Goal: Task Accomplishment & Management: Use online tool/utility

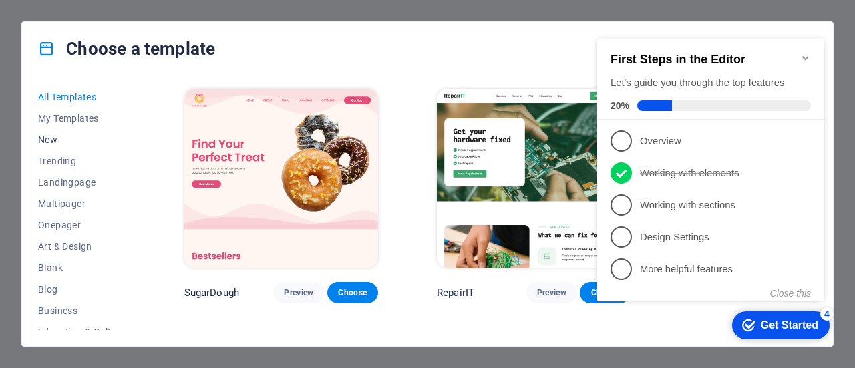
click at [62, 145] on button "New" at bounding box center [81, 139] width 87 height 21
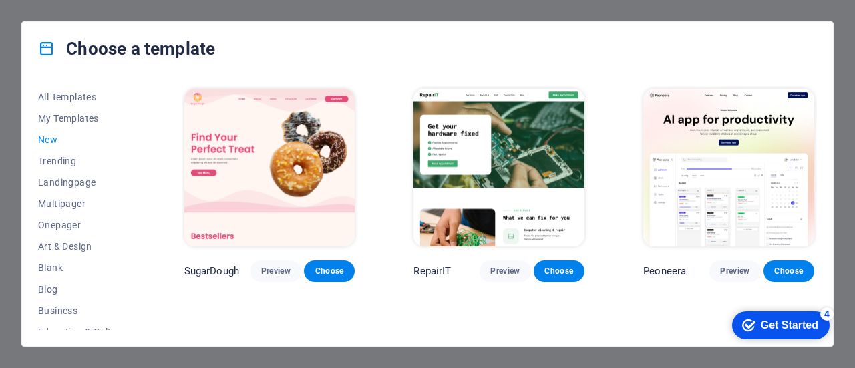
click at [318, 276] on button "Choose" at bounding box center [329, 270] width 51 height 21
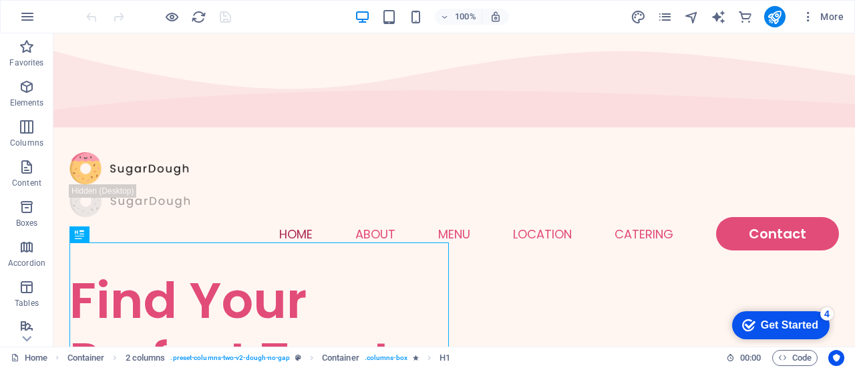
click at [815, 335] on div "checkmark Get Started 4" at bounding box center [780, 325] width 97 height 28
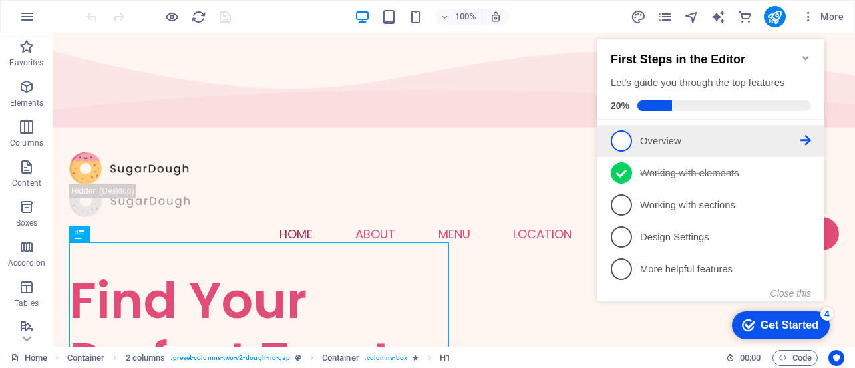
click at [621, 140] on span "1" at bounding box center [620, 140] width 21 height 21
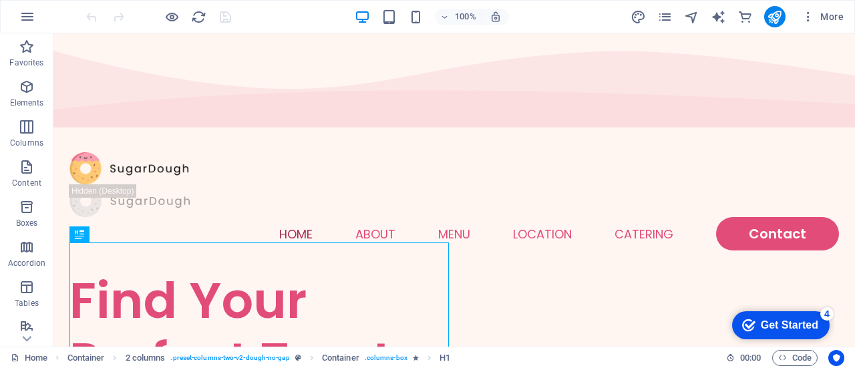
click at [799, 332] on div "checkmark Get Started 4" at bounding box center [780, 325] width 97 height 28
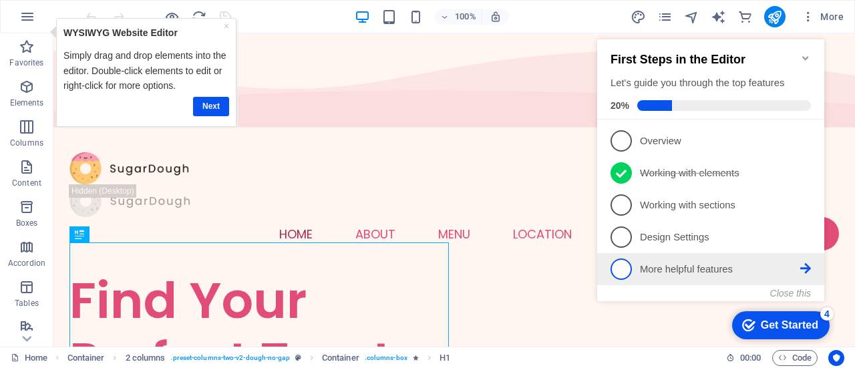
click at [620, 271] on span "5" at bounding box center [620, 268] width 21 height 21
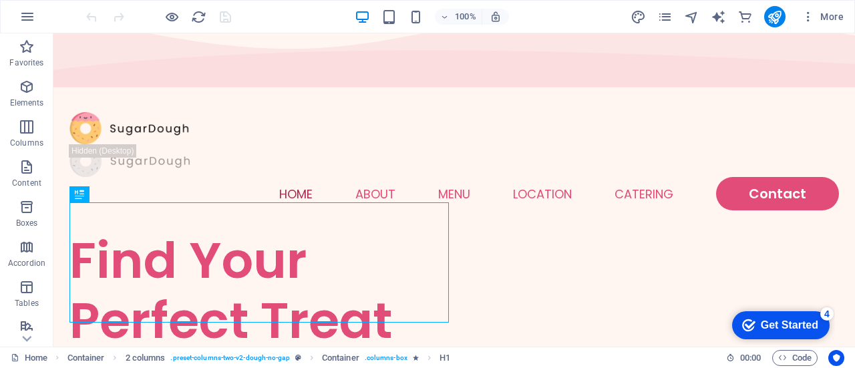
scroll to position [44, 0]
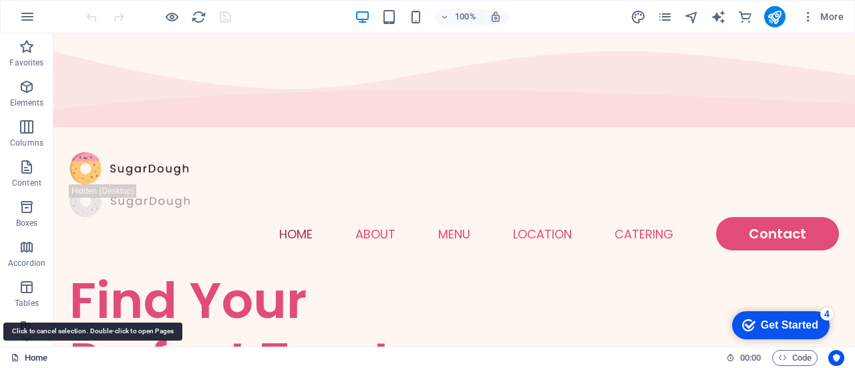
click at [23, 356] on link "Home" at bounding box center [29, 358] width 37 height 16
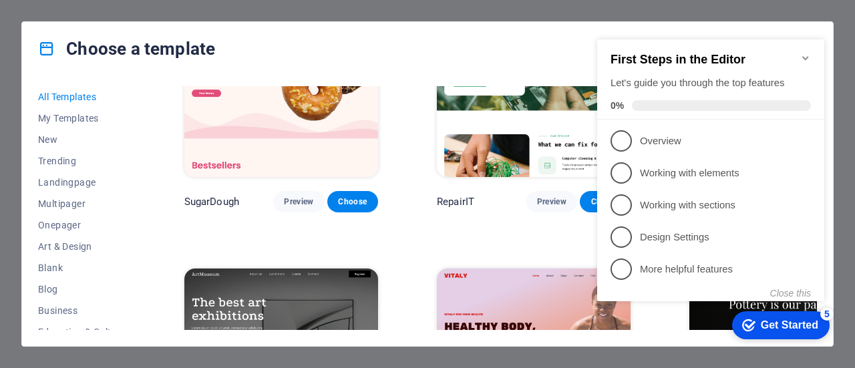
scroll to position [91, 0]
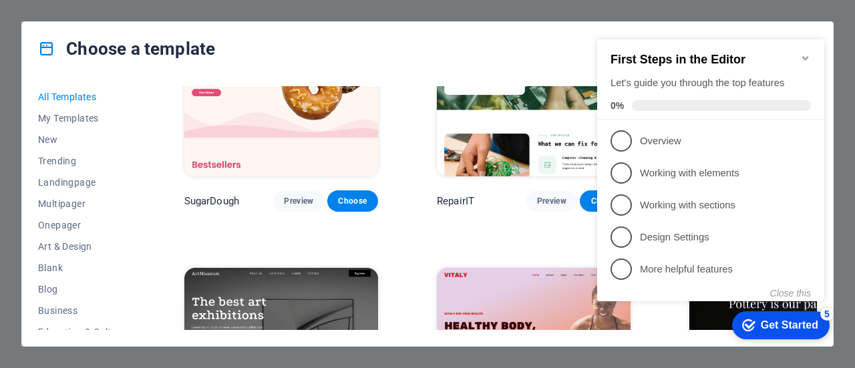
click at [838, 21] on div "Choose a template All Templates My Templates New Trending Landingpage Multipage…" at bounding box center [427, 184] width 855 height 368
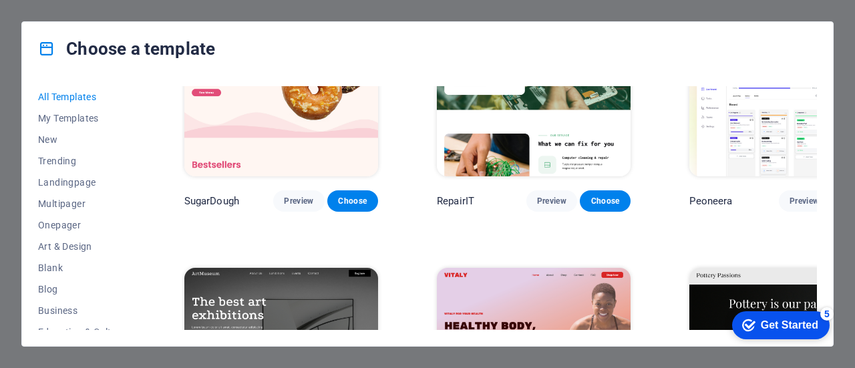
click at [837, 29] on div "Choose a template All Templates My Templates New Trending Landingpage Multipage…" at bounding box center [427, 184] width 855 height 368
click at [775, 99] on img at bounding box center [786, 86] width 194 height 179
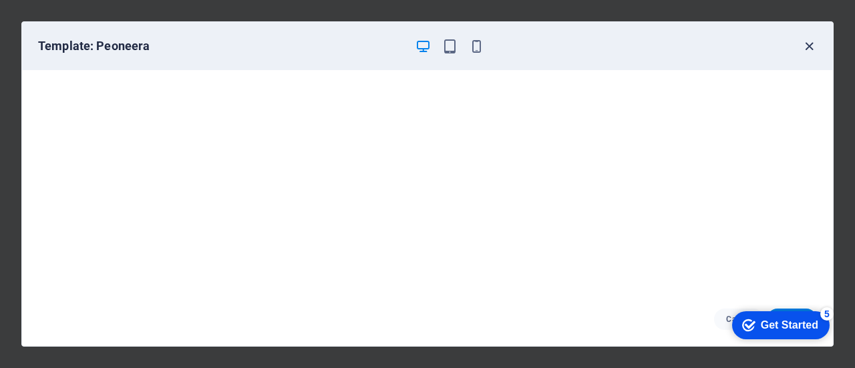
click at [807, 44] on icon "button" at bounding box center [808, 46] width 15 height 15
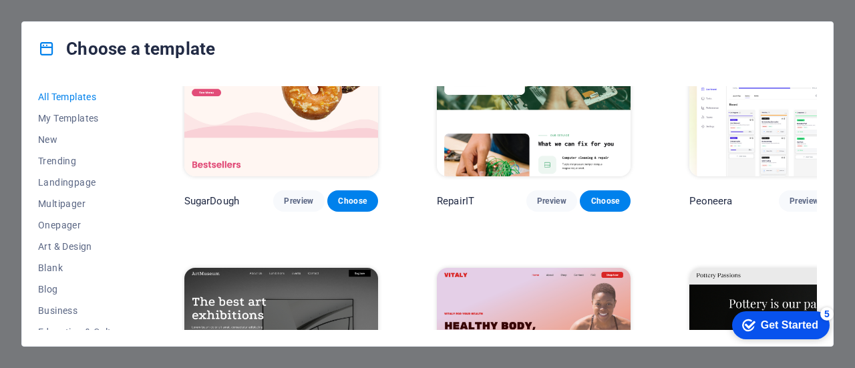
click at [783, 337] on div "checkmark Get Started 5" at bounding box center [780, 325] width 97 height 28
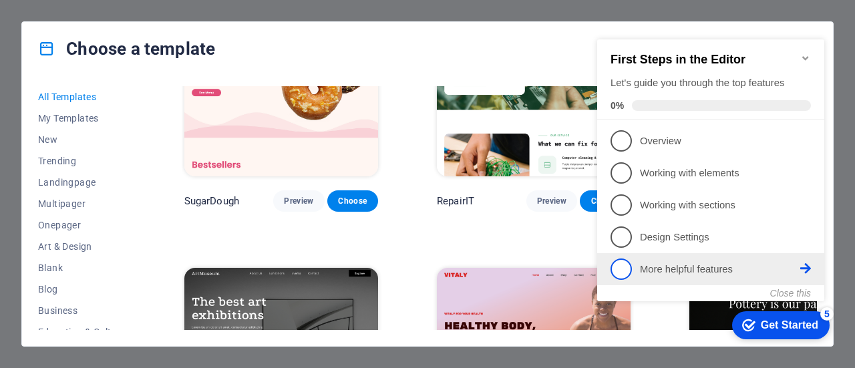
click at [625, 267] on span "5" at bounding box center [620, 268] width 21 height 21
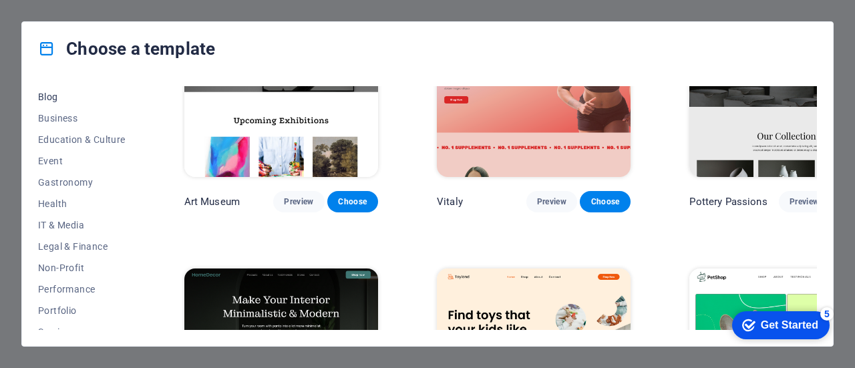
scroll to position [311, 0]
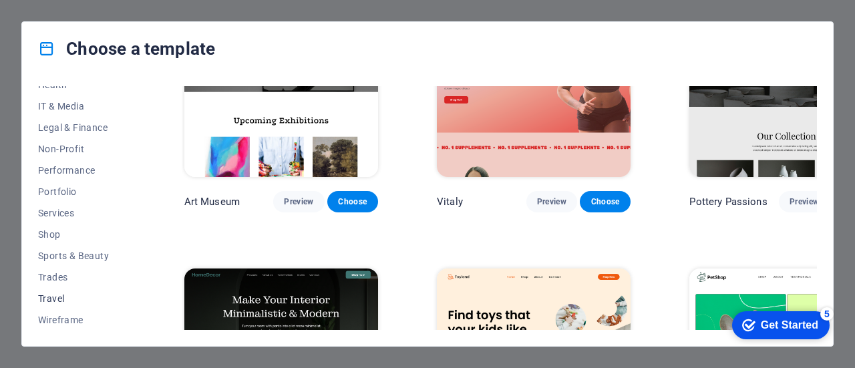
click at [55, 296] on span "Travel" at bounding box center [81, 298] width 87 height 11
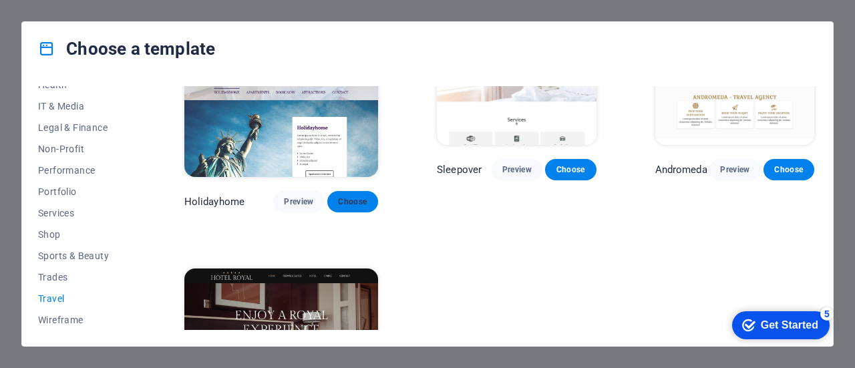
click at [338, 196] on span "Choose" at bounding box center [352, 201] width 29 height 11
